Goal: Find contact information: Find contact information

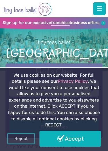
click at [73, 131] on link "Accept" at bounding box center [70, 139] width 61 height 16
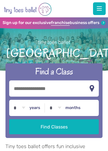
click at [99, 9] on span "button" at bounding box center [99, 9] width 5 height 6
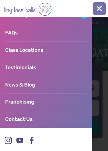
scroll to position [98, 0]
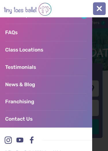
click at [56, 119] on link "Contact Us" at bounding box center [46, 118] width 93 height 17
